Goal: Task Accomplishment & Management: Use online tool/utility

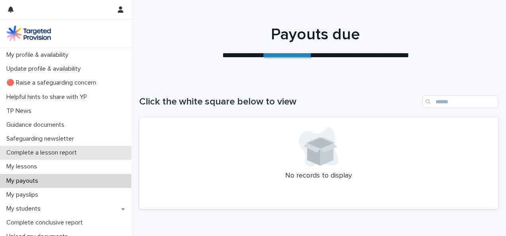
click at [62, 152] on p "Complete a lesson report" at bounding box center [43, 153] width 80 height 8
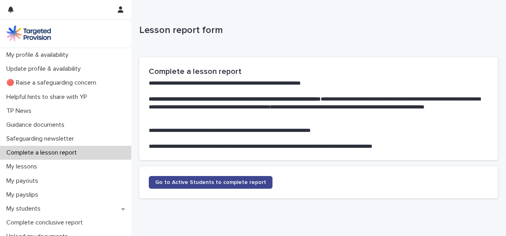
click at [195, 182] on span "Go to Active Students to complete report" at bounding box center [210, 183] width 111 height 6
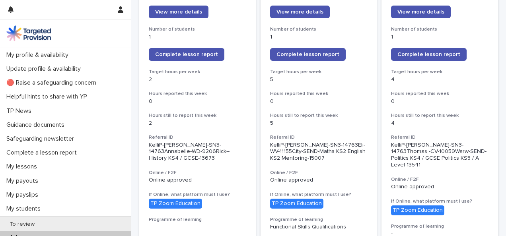
scroll to position [140, 0]
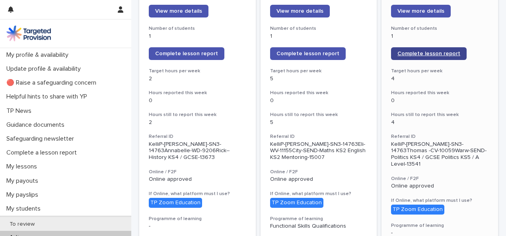
click at [421, 54] on span "Complete lesson report" at bounding box center [429, 54] width 63 height 6
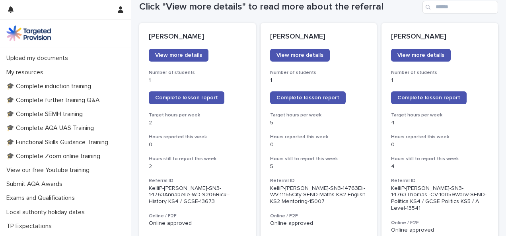
scroll to position [242, 0]
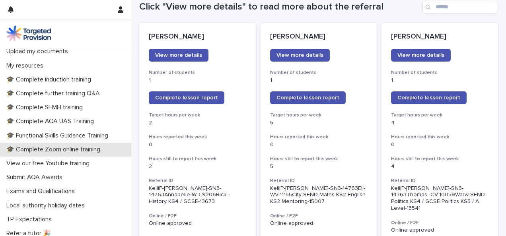
click at [54, 146] on p "🎓 Complete Zoom online training" at bounding box center [54, 150] width 103 height 8
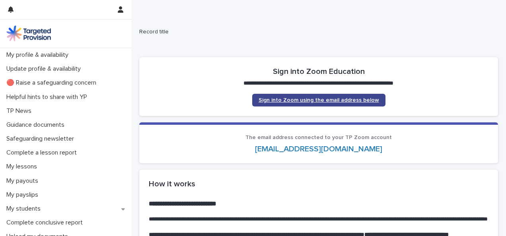
click at [305, 99] on span "Sign into Zoom using the email address below" at bounding box center [319, 101] width 121 height 6
